Goal: Communication & Community: Ask a question

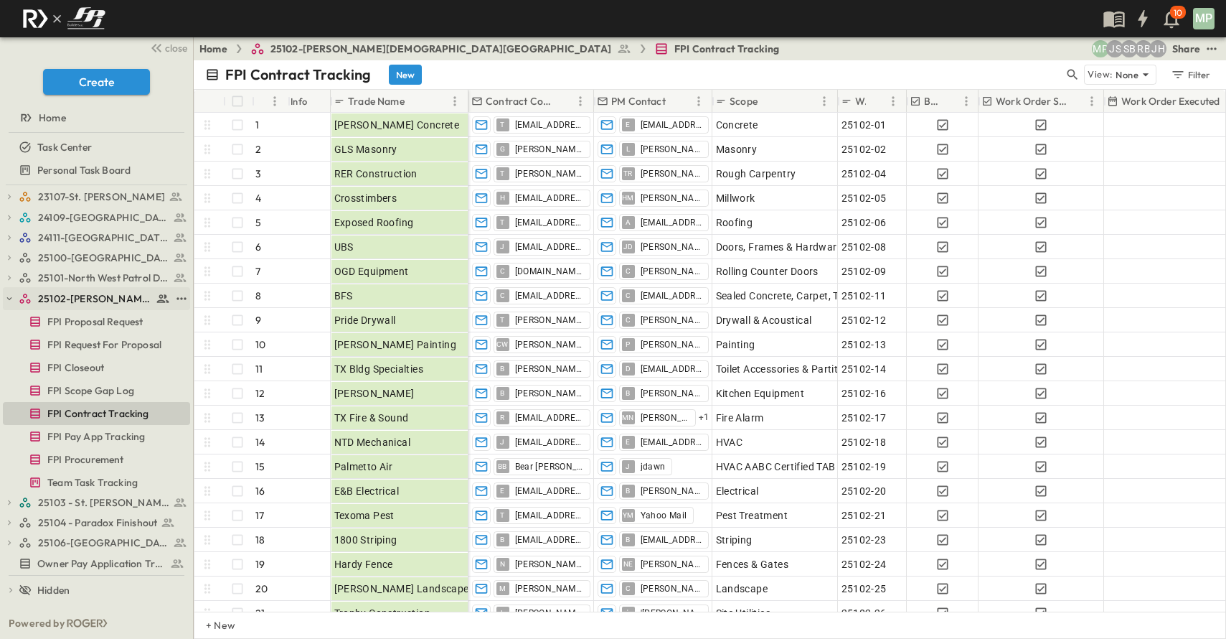
click at [13, 296] on icon "button" at bounding box center [9, 298] width 10 height 10
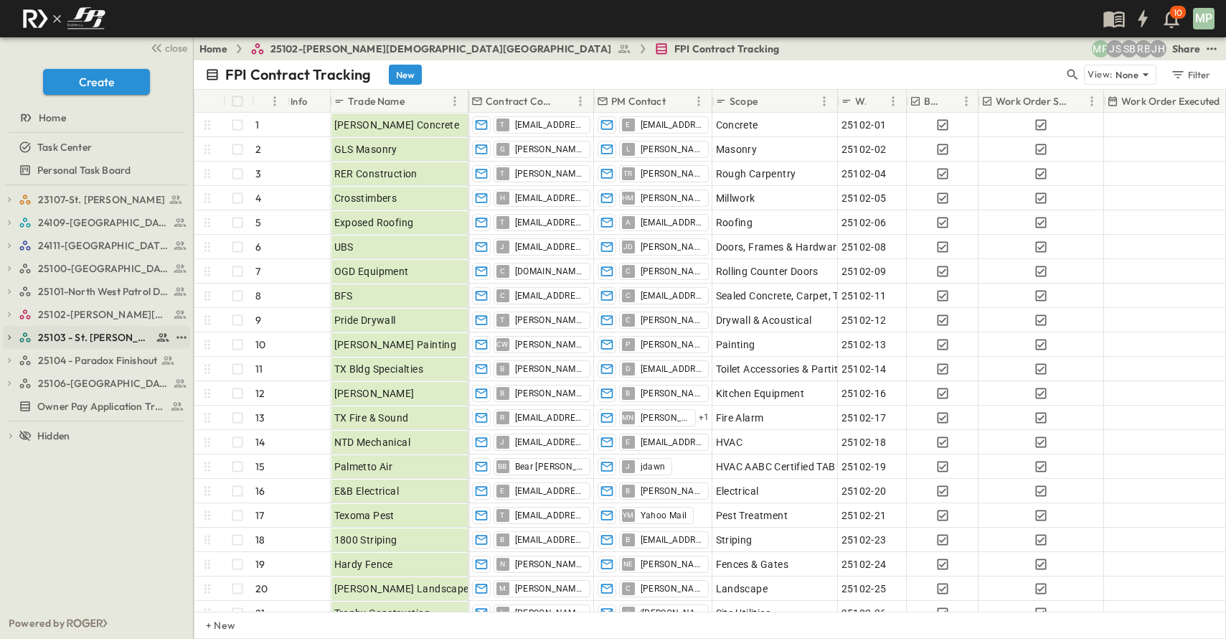
click at [11, 337] on icon "button" at bounding box center [9, 337] width 3 height 5
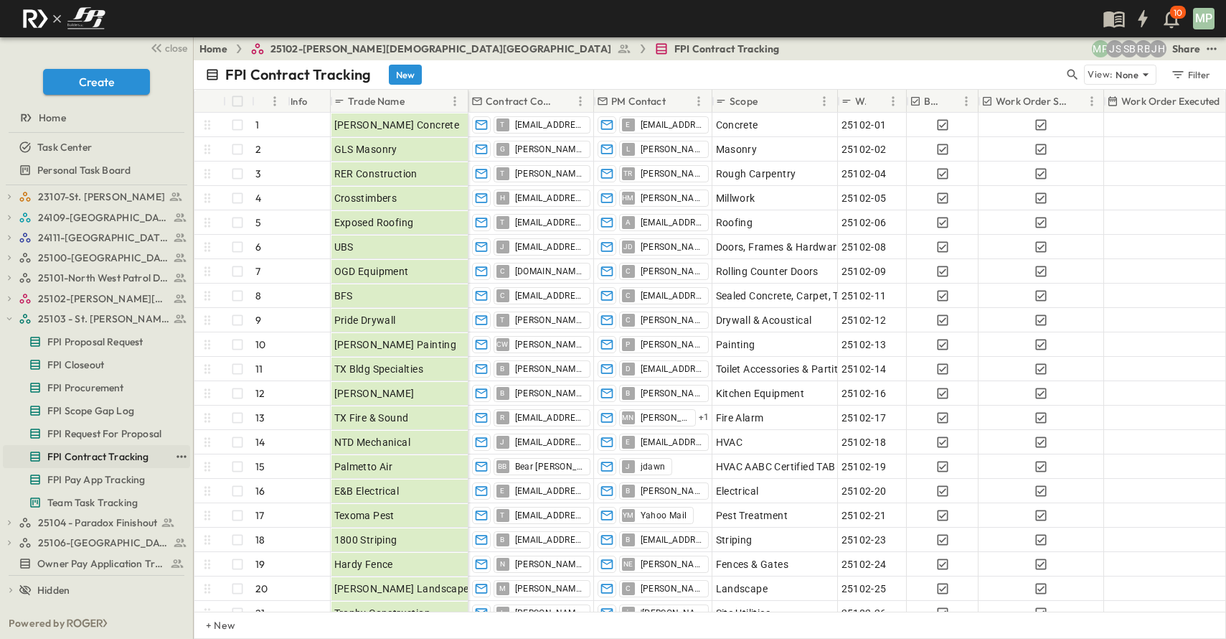
click at [89, 449] on span "FPI Contract Tracking" at bounding box center [98, 456] width 102 height 14
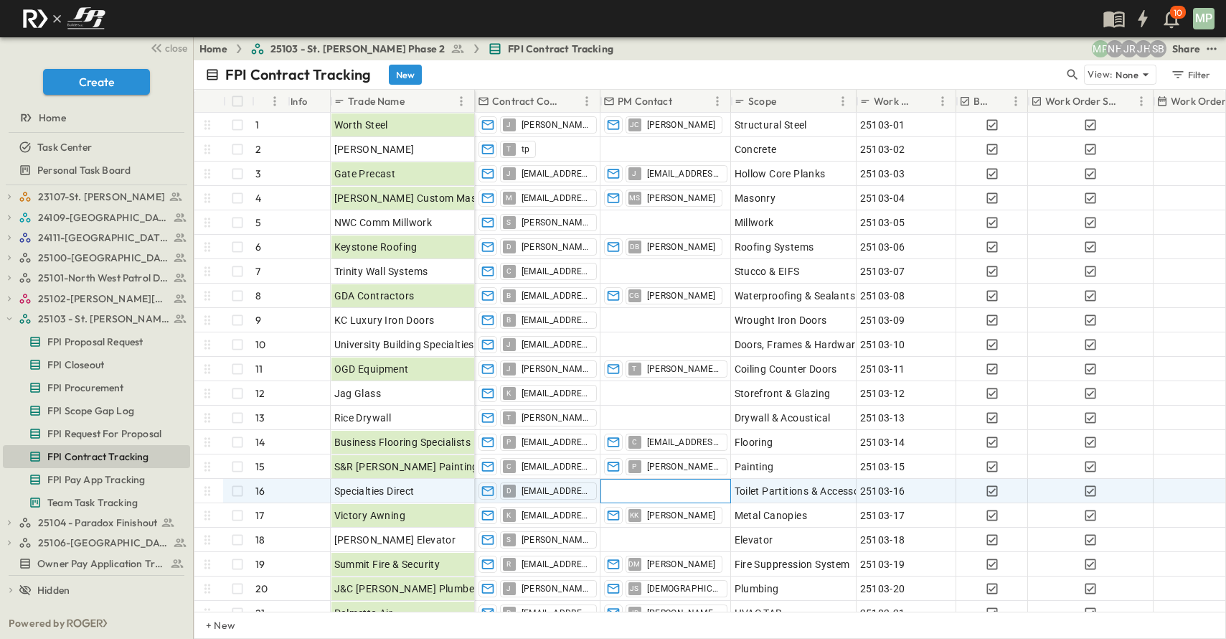
click at [656, 489] on div at bounding box center [665, 490] width 129 height 23
click at [566, 489] on span "[EMAIL_ADDRESS][DOMAIN_NAME]" at bounding box center [556, 490] width 69 height 11
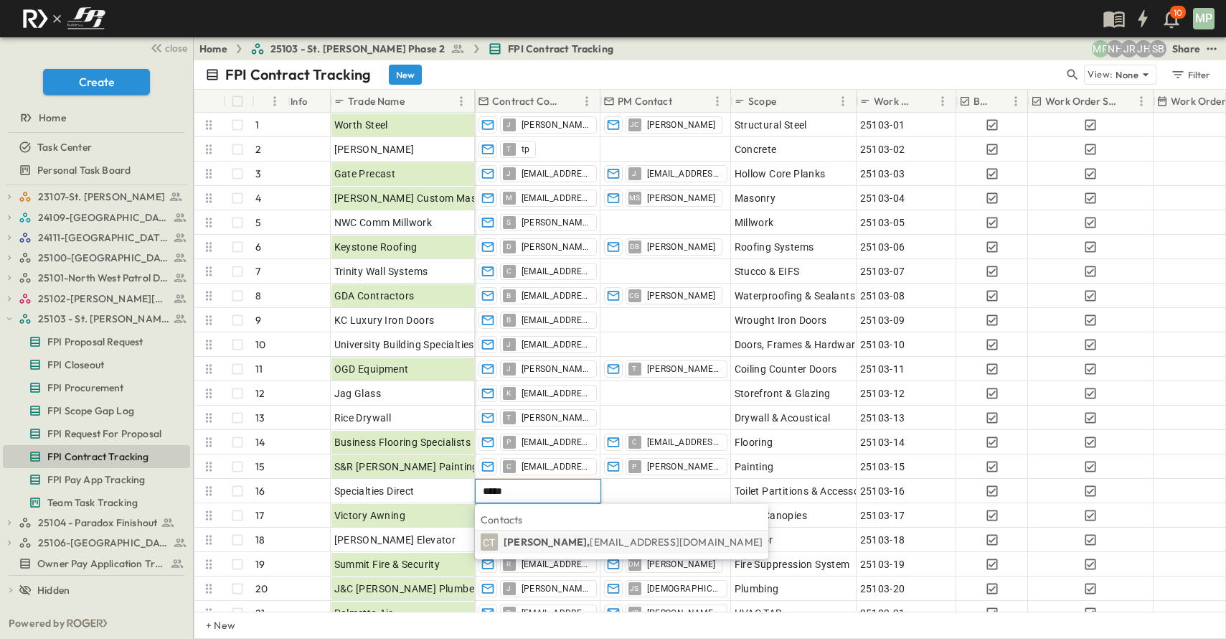
type input "*****"
click at [659, 543] on span "[EMAIL_ADDRESS][DOMAIN_NAME]" at bounding box center [676, 541] width 173 height 13
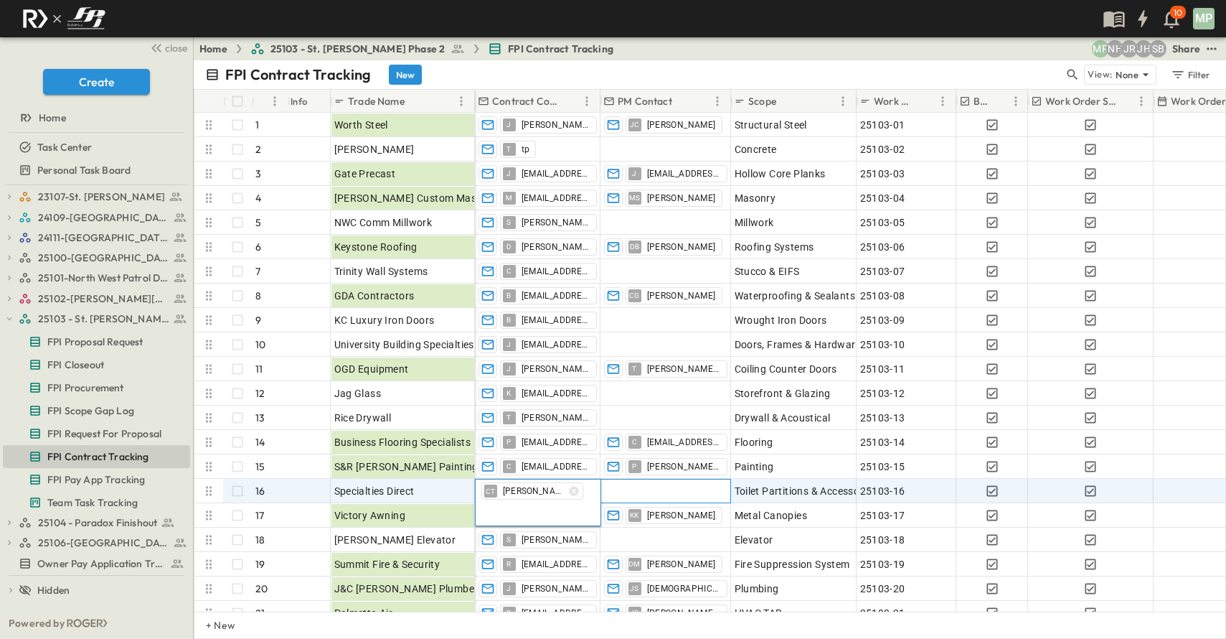
click at [628, 487] on div at bounding box center [665, 490] width 129 height 23
type input "**********"
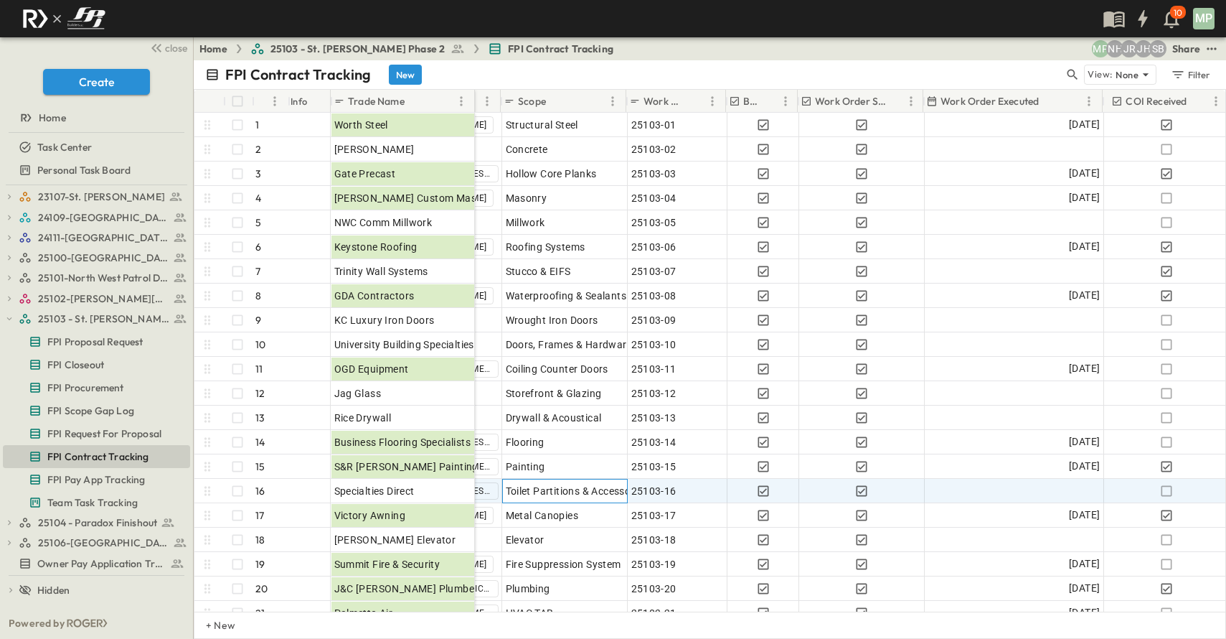
scroll to position [0, 230]
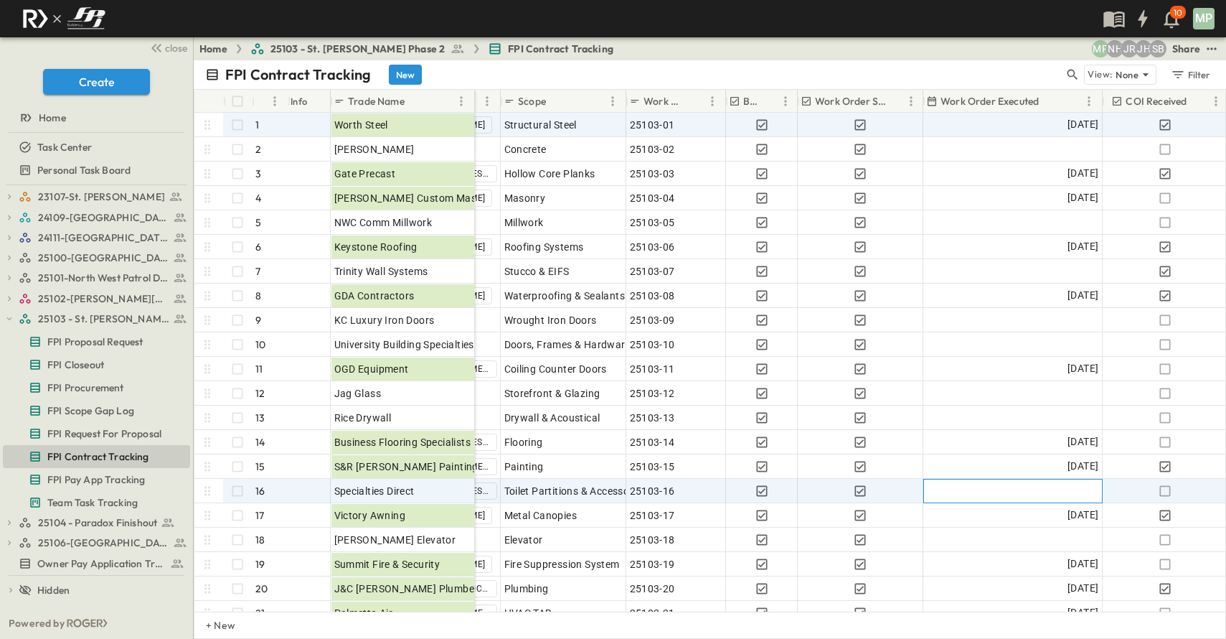
click at [1037, 487] on div at bounding box center [1013, 490] width 178 height 23
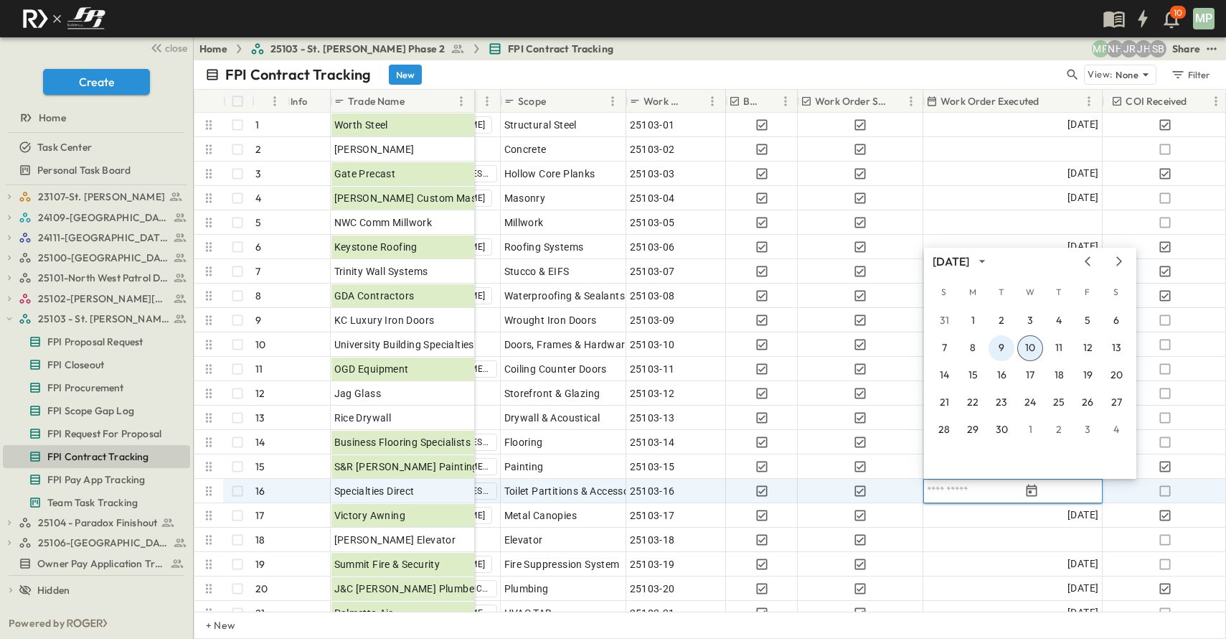
click at [997, 344] on button "9" at bounding box center [1002, 348] width 26 height 26
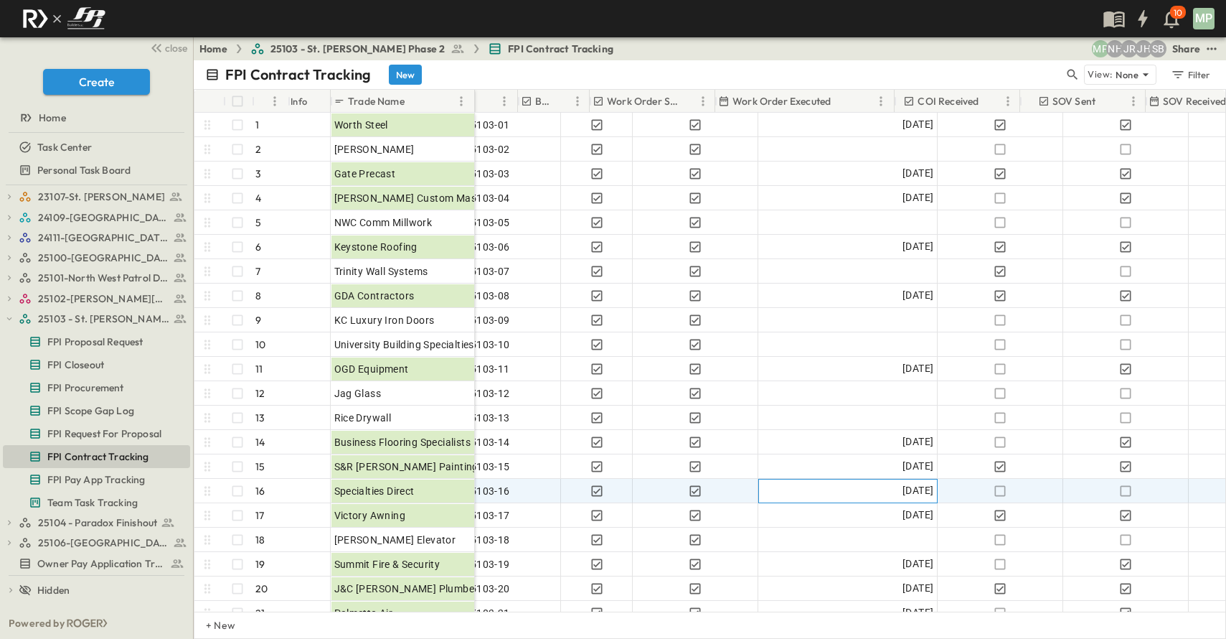
scroll to position [0, 438]
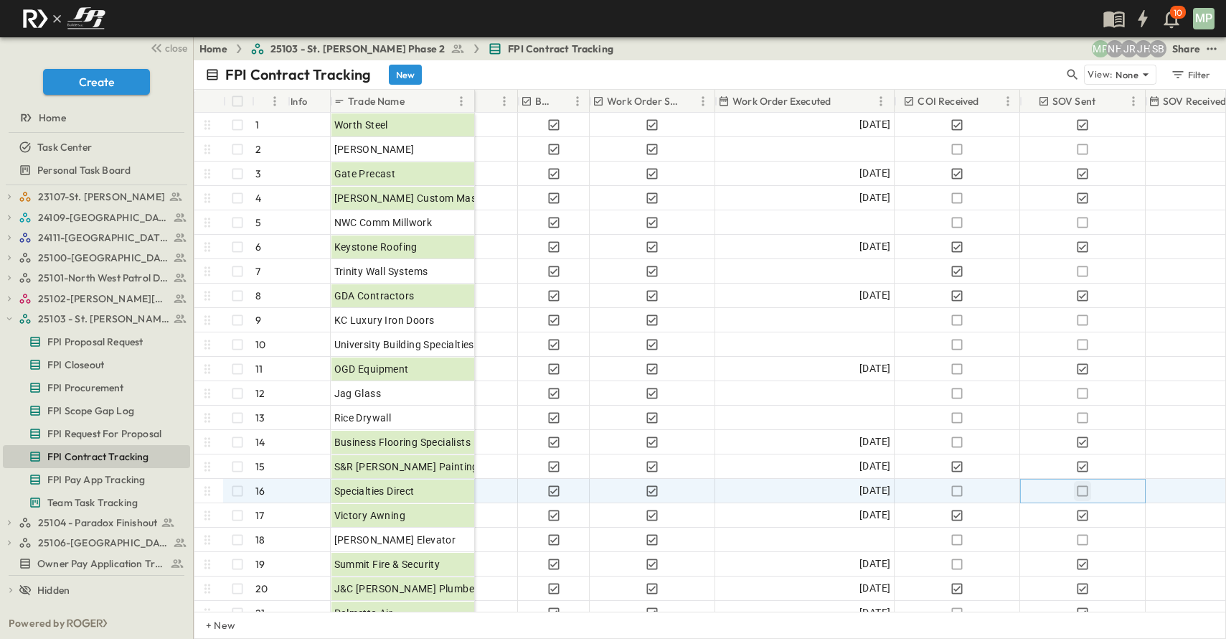
click at [1081, 489] on icon "button" at bounding box center [1082, 491] width 14 height 14
